Goal: Transaction & Acquisition: Purchase product/service

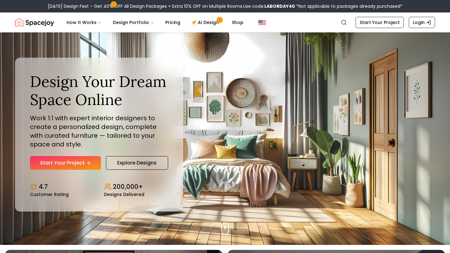
scroll to position [12, 0]
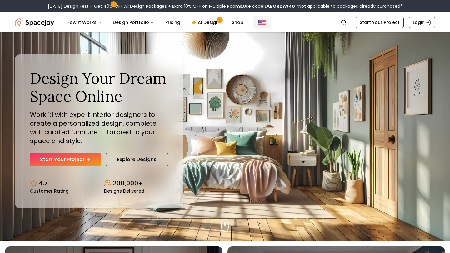
click at [259, 22] on img "Global" at bounding box center [261, 22] width 7 height 7
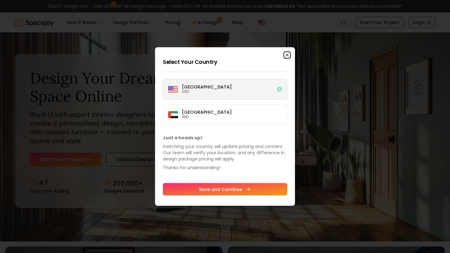
click at [288, 53] on icon "button" at bounding box center [286, 55] width 5 height 5
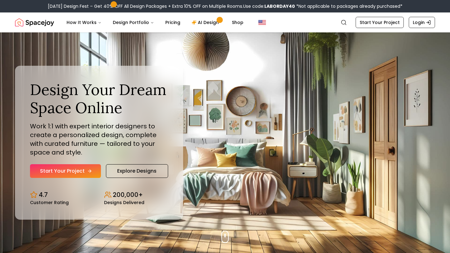
click at [59, 173] on link "Start Your Project" at bounding box center [65, 172] width 71 height 14
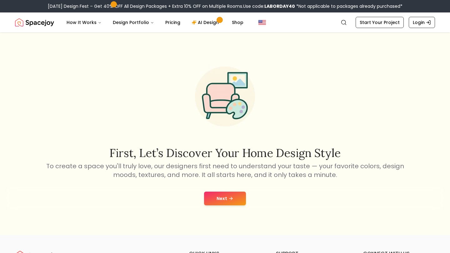
click at [232, 199] on icon at bounding box center [230, 198] width 5 height 5
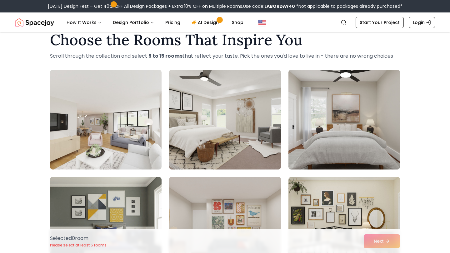
scroll to position [16, 0]
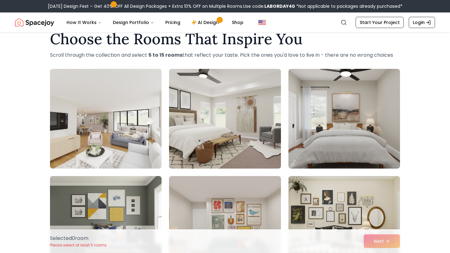
click at [245, 161] on img at bounding box center [224, 118] width 117 height 105
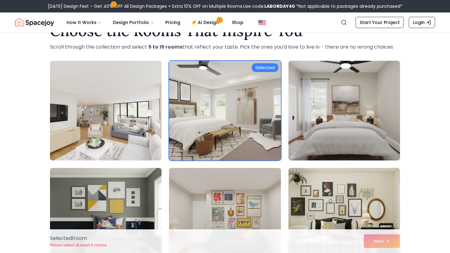
scroll to position [25, 0]
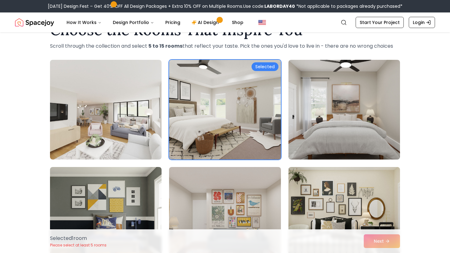
click at [251, 140] on img at bounding box center [224, 109] width 117 height 105
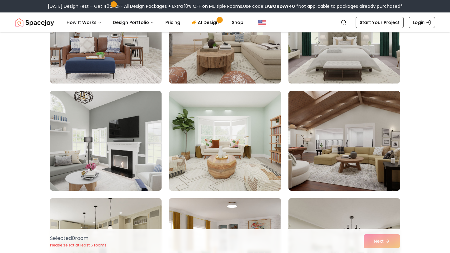
scroll to position [400, 0]
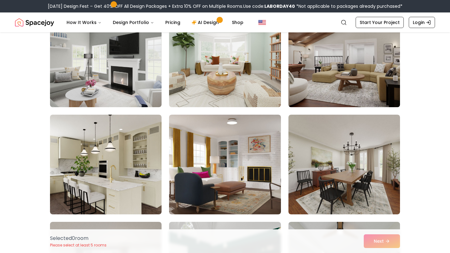
click at [339, 80] on img at bounding box center [343, 57] width 117 height 105
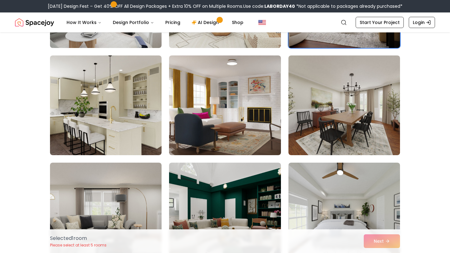
scroll to position [460, 0]
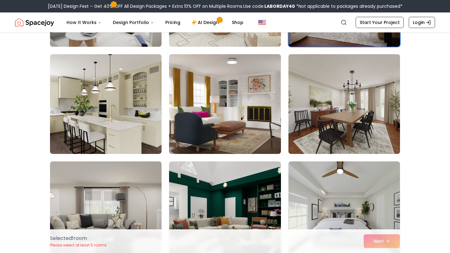
click at [335, 90] on img at bounding box center [343, 104] width 117 height 105
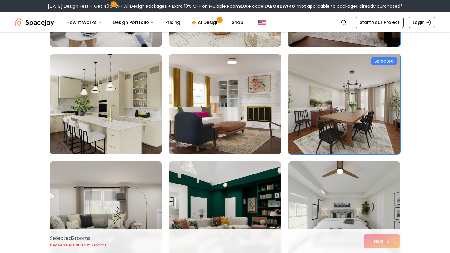
scroll to position [547, 0]
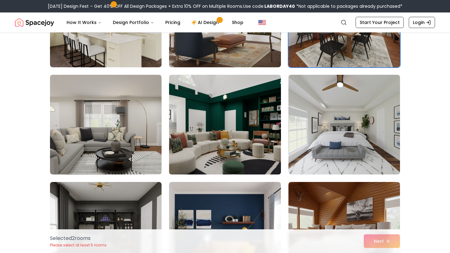
click at [277, 131] on img at bounding box center [224, 124] width 117 height 105
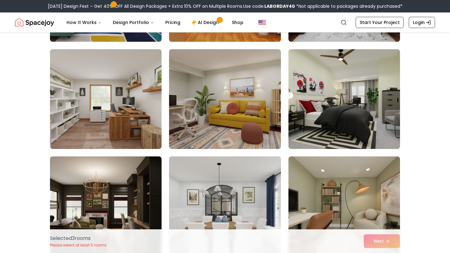
scroll to position [1230, 0]
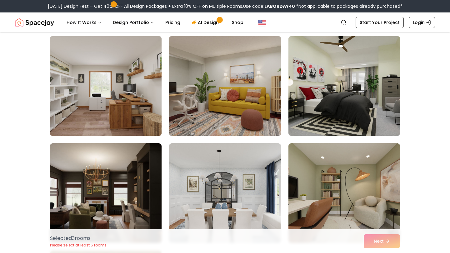
click at [137, 99] on img at bounding box center [105, 86] width 117 height 105
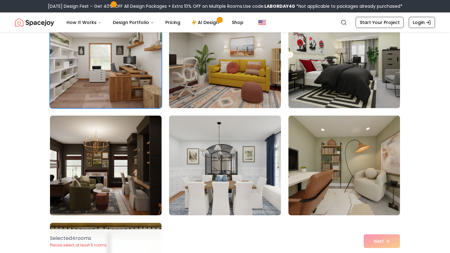
scroll to position [1324, 0]
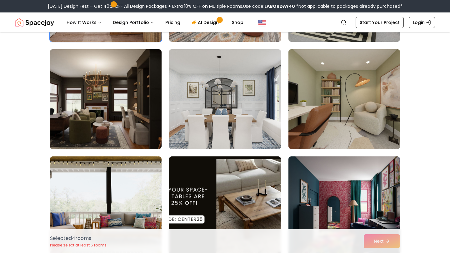
click at [137, 99] on img at bounding box center [105, 99] width 111 height 100
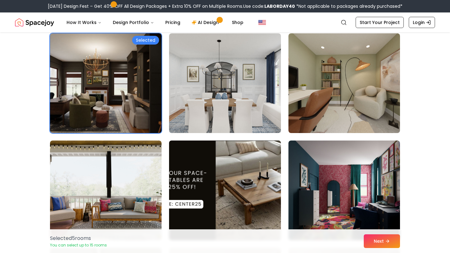
scroll to position [1341, 0]
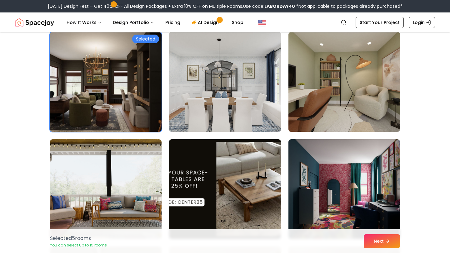
click at [307, 117] on img at bounding box center [343, 82] width 117 height 105
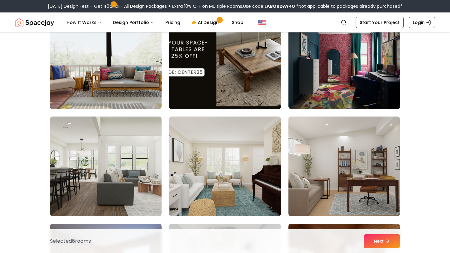
scroll to position [1685, 0]
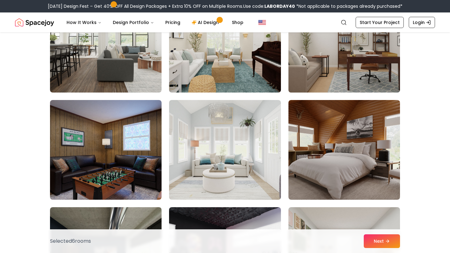
click at [321, 137] on img at bounding box center [343, 150] width 111 height 100
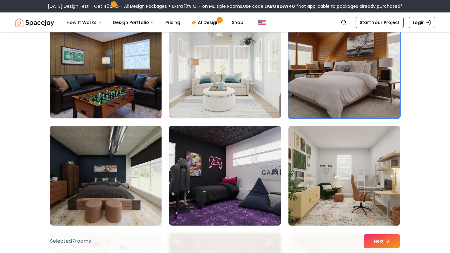
click at [332, 84] on img at bounding box center [343, 68] width 117 height 105
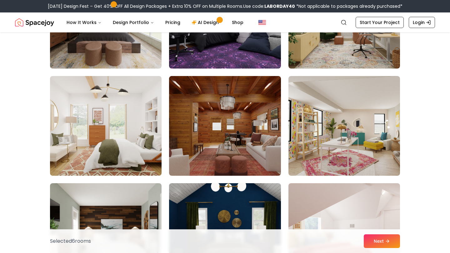
scroll to position [2091, 0]
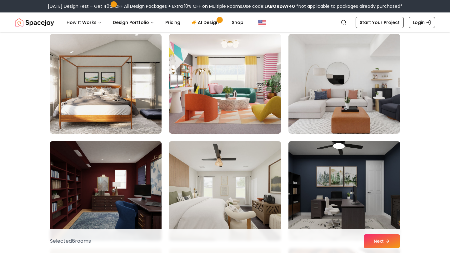
click at [120, 203] on img at bounding box center [105, 191] width 117 height 105
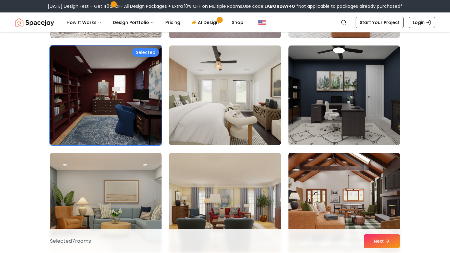
scroll to position [2262, 0]
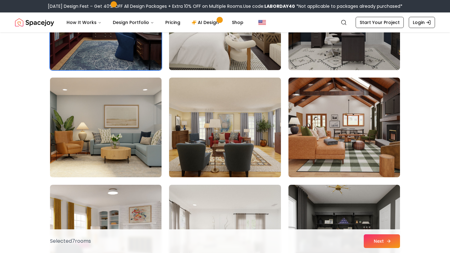
click at [372, 243] on button "Next" at bounding box center [381, 242] width 36 height 14
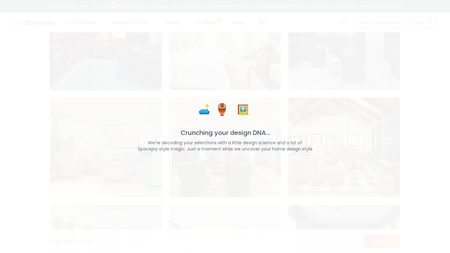
scroll to position [2282, 0]
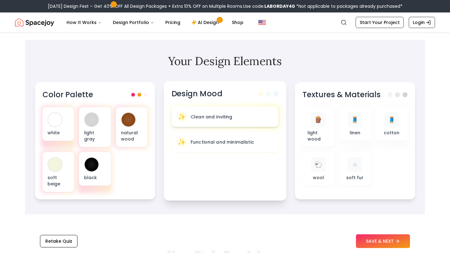
scroll to position [195, 0]
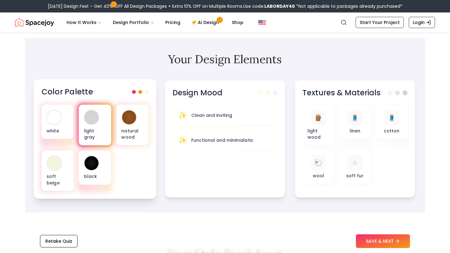
click at [94, 120] on div at bounding box center [92, 118] width 14 height 14
click at [142, 94] on div "Color Palette" at bounding box center [95, 92] width 107 height 10
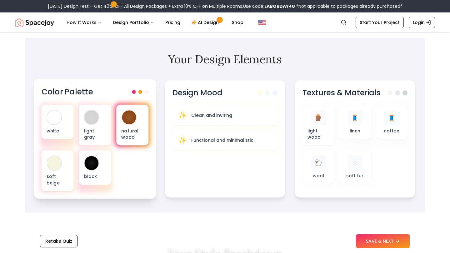
click at [140, 121] on div "natural wood" at bounding box center [132, 125] width 32 height 41
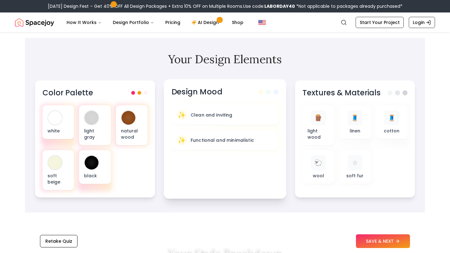
click at [238, 159] on div "Design Mood ✨ Clean and inviting ✨ Functional and minimalistic" at bounding box center [225, 139] width 122 height 120
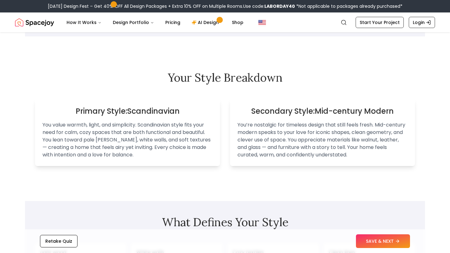
scroll to position [373, 0]
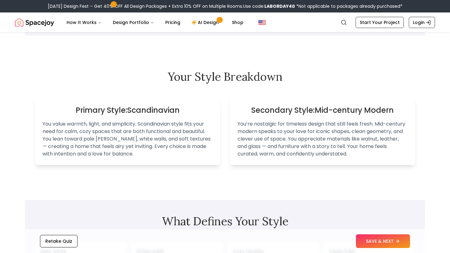
click at [354, 127] on p "You’re nostalgic for timeless design that still feels fresh. Mid-century modern…" at bounding box center [322, 138] width 170 height 37
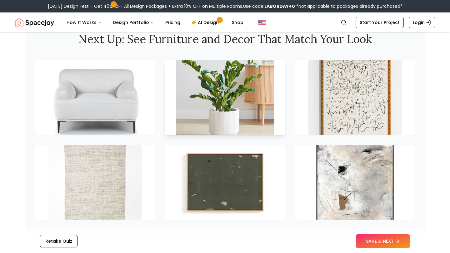
scroll to position [956, 0]
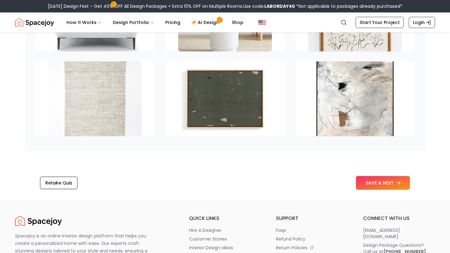
click at [367, 189] on button "SAVE & NEXT" at bounding box center [383, 183] width 54 height 14
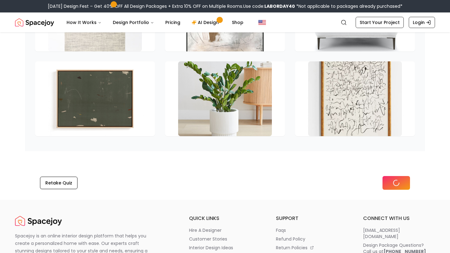
scroll to position [871, 0]
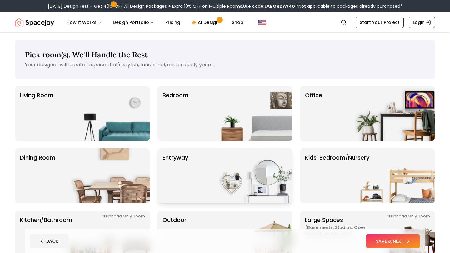
click at [246, 185] on img at bounding box center [252, 176] width 80 height 55
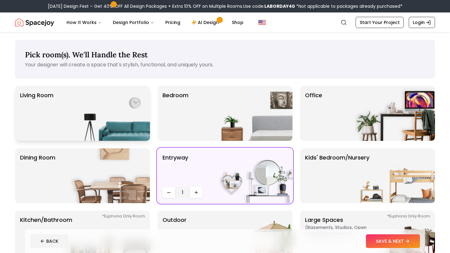
click at [96, 101] on img at bounding box center [110, 113] width 80 height 55
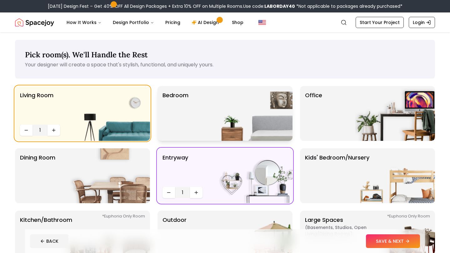
click at [171, 117] on p "Bedroom" at bounding box center [175, 113] width 26 height 45
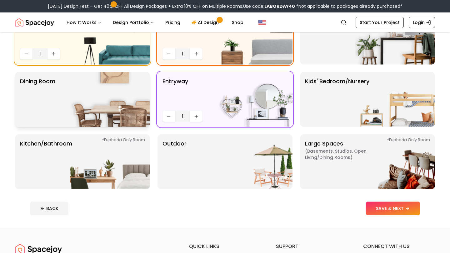
scroll to position [91, 0]
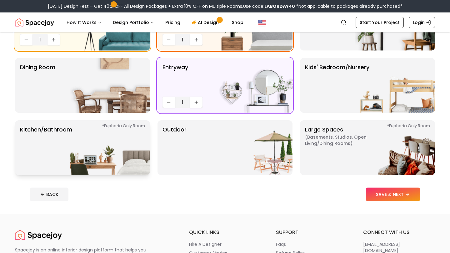
click at [145, 156] on img at bounding box center [110, 147] width 80 height 55
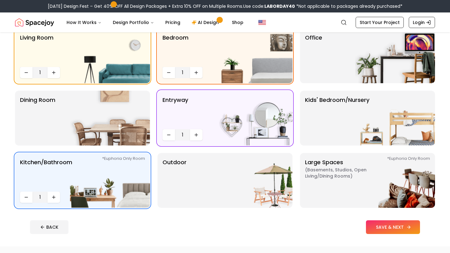
scroll to position [0, 0]
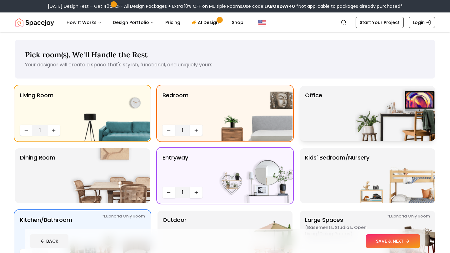
click at [386, 105] on img at bounding box center [395, 113] width 80 height 55
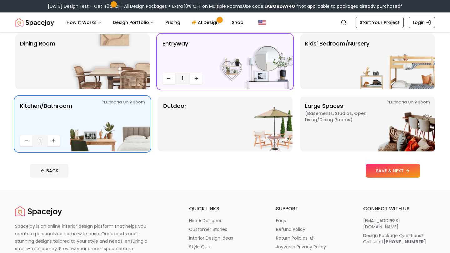
scroll to position [156, 0]
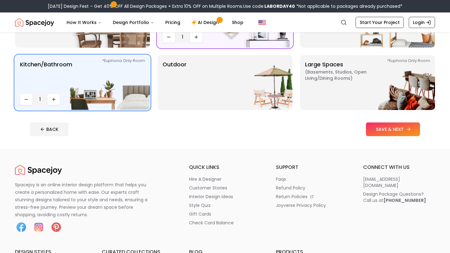
click at [386, 130] on button "SAVE & NEXT" at bounding box center [393, 130] width 54 height 14
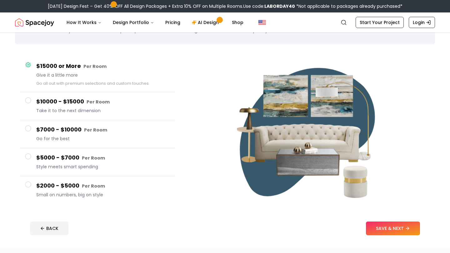
scroll to position [36, 0]
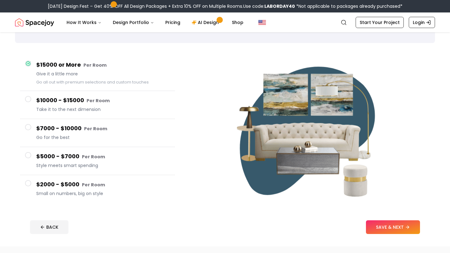
click at [99, 183] on small "Per Room" at bounding box center [93, 185] width 23 height 6
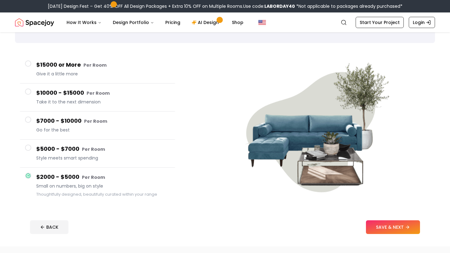
click at [74, 170] on button "$2000 - $5000 Per Room Small on numbers, big on style Thoughtfully designed, be…" at bounding box center [97, 185] width 155 height 35
click at [74, 157] on span "Style meets smart spending" at bounding box center [103, 158] width 134 height 6
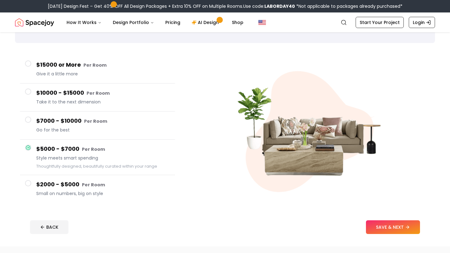
click at [66, 189] on div "$2000 - $5000 Per Room Small on numbers, big on style" at bounding box center [103, 189] width 134 height 18
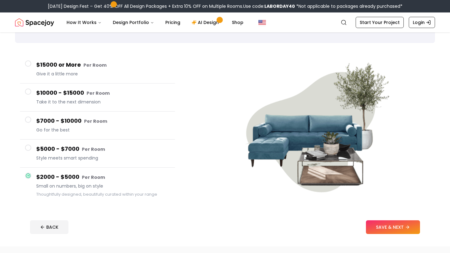
click at [66, 160] on span "Style meets smart spending" at bounding box center [103, 158] width 134 height 6
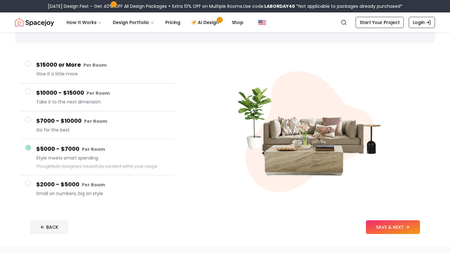
click at [70, 134] on div "$7000 - $10000 Per Room Go for the best" at bounding box center [103, 126] width 134 height 18
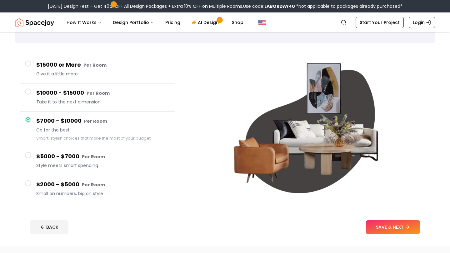
click at [76, 151] on button "$5000 - $7000 Per Room Style meets smart spending" at bounding box center [97, 161] width 155 height 28
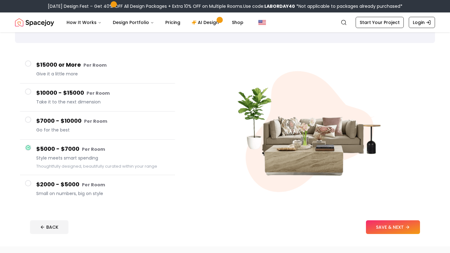
click at [68, 87] on button "$10000 - $15000 Per Room Take it to the next dimension" at bounding box center [97, 98] width 155 height 28
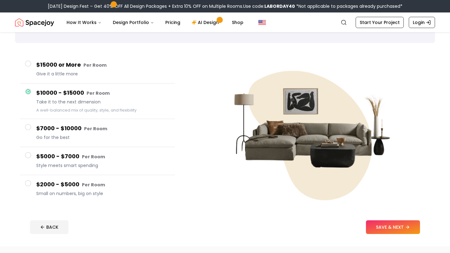
click at [69, 80] on button "$15000 or More Per Room Give it a little more" at bounding box center [97, 70] width 155 height 28
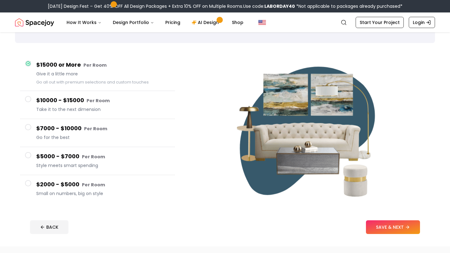
click at [78, 133] on h4 "$7000 - $10000 Per Room" at bounding box center [103, 128] width 134 height 9
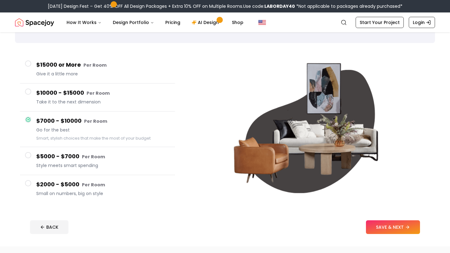
click at [92, 161] on h4 "$5000 - $7000 Per Room" at bounding box center [103, 156] width 134 height 9
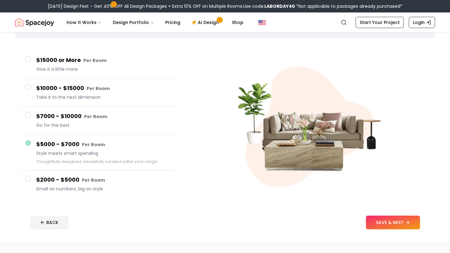
scroll to position [41, 0]
click at [78, 130] on button "$7000 - $10000 Per Room Go for the best" at bounding box center [97, 121] width 155 height 28
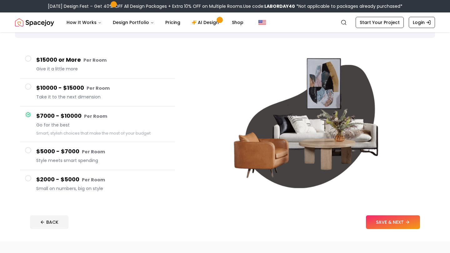
click at [87, 166] on button "$5000 - $7000 Per Room Style meets smart spending" at bounding box center [97, 156] width 155 height 28
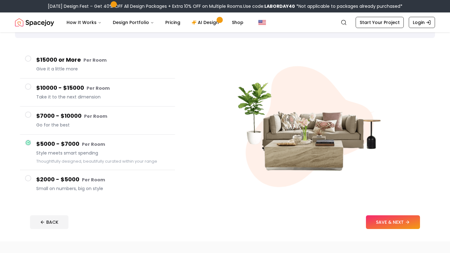
click at [91, 98] on span "Take it to the next dimension" at bounding box center [103, 97] width 134 height 6
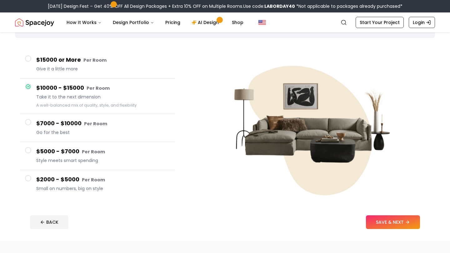
click at [96, 75] on button "$15000 or More Per Room Give it a little more" at bounding box center [97, 65] width 155 height 28
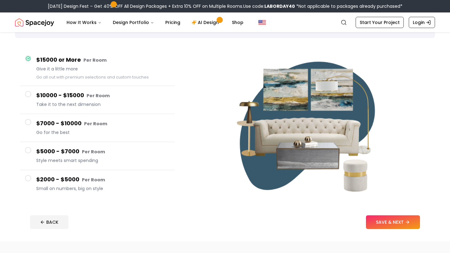
click at [95, 143] on button "$5000 - $7000 Per Room Style meets smart spending" at bounding box center [97, 156] width 155 height 28
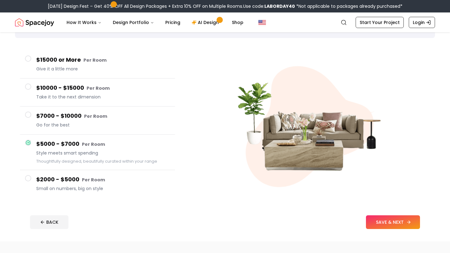
click at [387, 219] on button "SAVE & NEXT" at bounding box center [393, 223] width 54 height 14
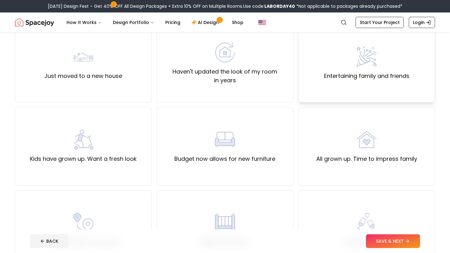
scroll to position [62, 0]
click at [116, 82] on div "Just moved to a new house" at bounding box center [83, 63] width 136 height 78
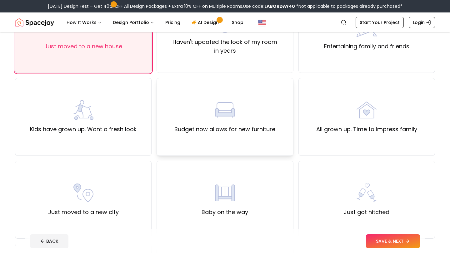
scroll to position [111, 0]
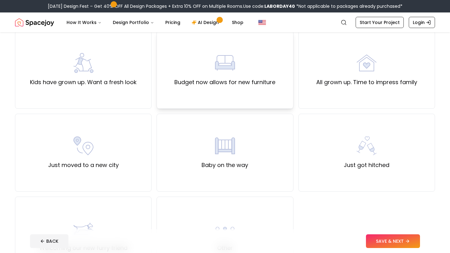
click at [211, 80] on label "Budget now allows for new furniture" at bounding box center [224, 82] width 101 height 9
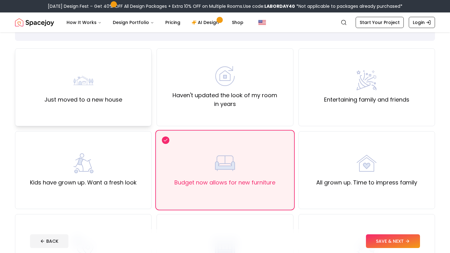
click at [116, 83] on div "Just moved to a new house" at bounding box center [83, 88] width 78 height 34
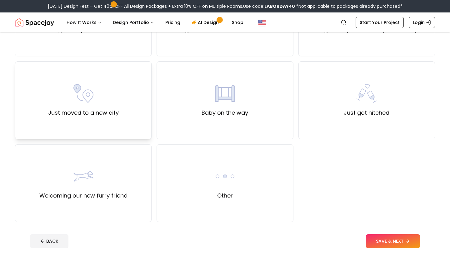
scroll to position [192, 0]
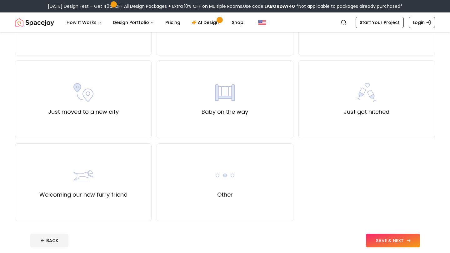
click at [393, 238] on button "SAVE & NEXT" at bounding box center [393, 241] width 54 height 14
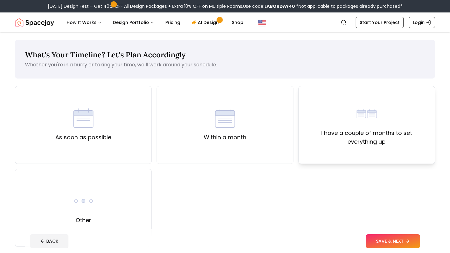
click at [317, 159] on div "I have a couple of months to set everything up" at bounding box center [366, 125] width 136 height 78
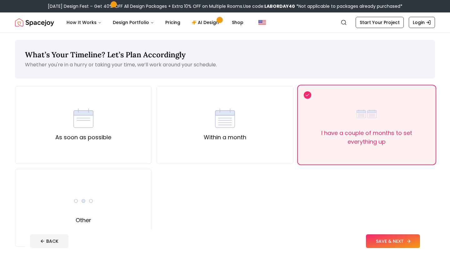
click at [390, 246] on button "SAVE & NEXT" at bounding box center [393, 242] width 54 height 14
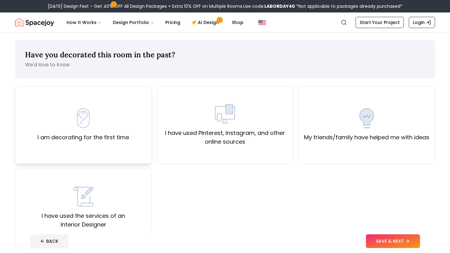
click at [141, 138] on div "I am decorating for the first time" at bounding box center [83, 125] width 136 height 78
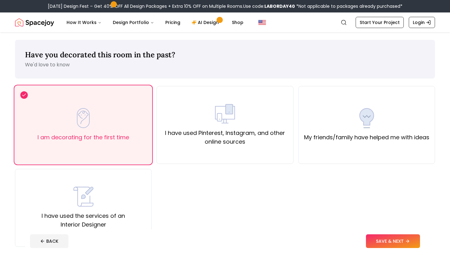
scroll to position [20, 0]
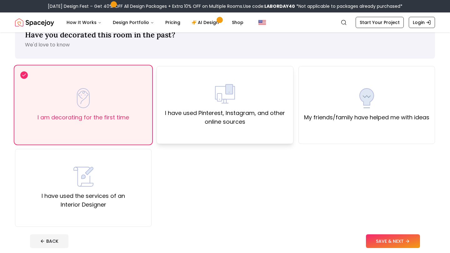
click at [242, 127] on div "I have used Pinterest, Instagram, and other online sources" at bounding box center [224, 105] width 136 height 78
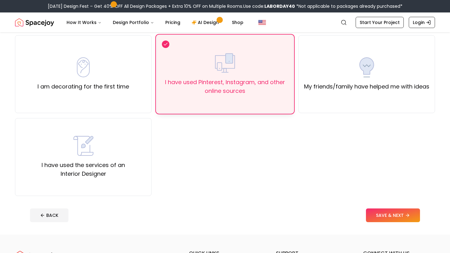
scroll to position [51, 0]
click at [114, 84] on label "I am decorating for the first time" at bounding box center [82, 86] width 91 height 9
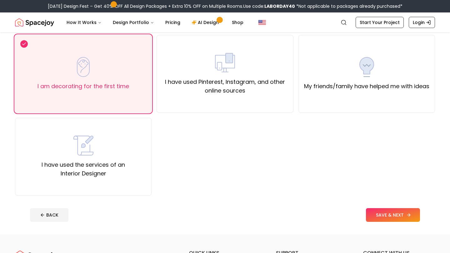
click at [378, 211] on button "SAVE & NEXT" at bounding box center [393, 216] width 54 height 14
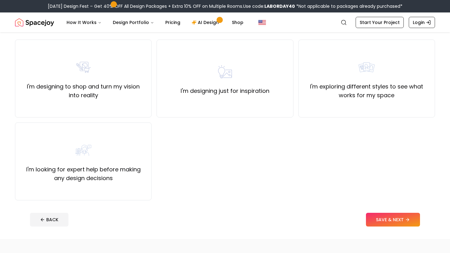
scroll to position [47, 0]
click at [112, 167] on label "I'm looking for expert help before making any design decisions" at bounding box center [83, 173] width 126 height 17
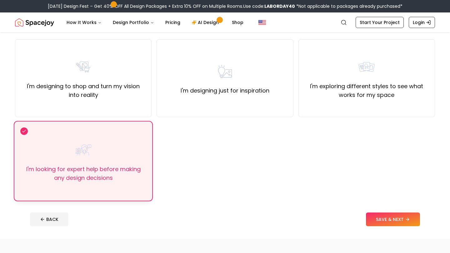
scroll to position [0, 0]
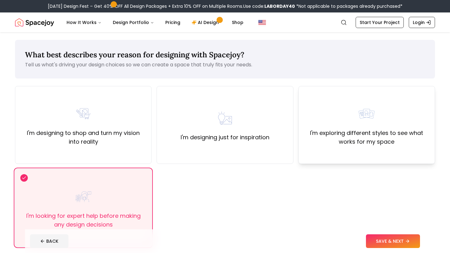
click at [338, 113] on div "I'm exploring different styles to see what works for my space" at bounding box center [366, 125] width 126 height 42
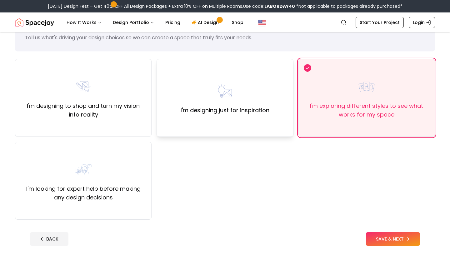
scroll to position [39, 0]
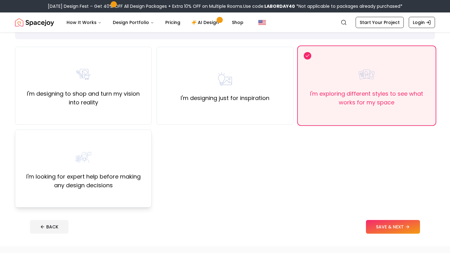
click at [143, 161] on div "I'm looking for expert help before making any design decisions" at bounding box center [83, 169] width 126 height 42
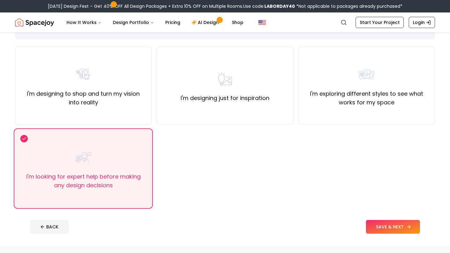
click at [381, 229] on button "SAVE & NEXT" at bounding box center [393, 227] width 54 height 14
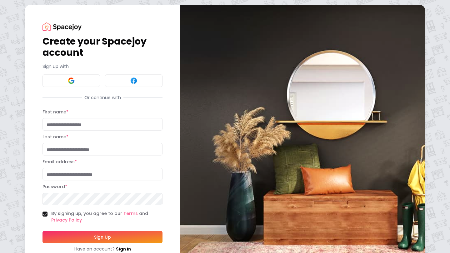
click at [63, 126] on input "First name *" at bounding box center [102, 124] width 120 height 12
type input "********"
type input "*******"
type input "**********"
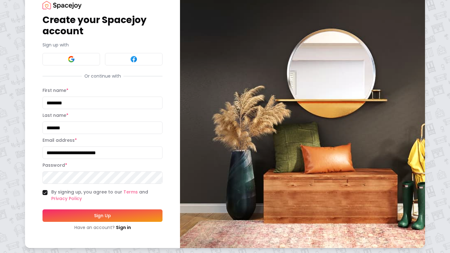
click at [79, 218] on button "Sign Up" at bounding box center [102, 216] width 120 height 12
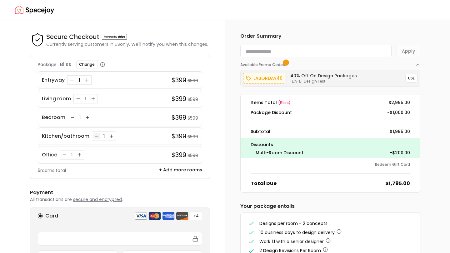
click at [94, 136] on icon "Decrease quantity for Kitchen/bathroom" at bounding box center [96, 136] width 5 height 5
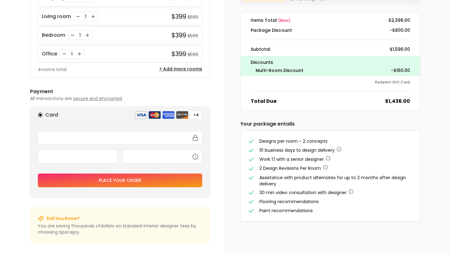
scroll to position [85, 0]
